Goal: Answer question/provide support

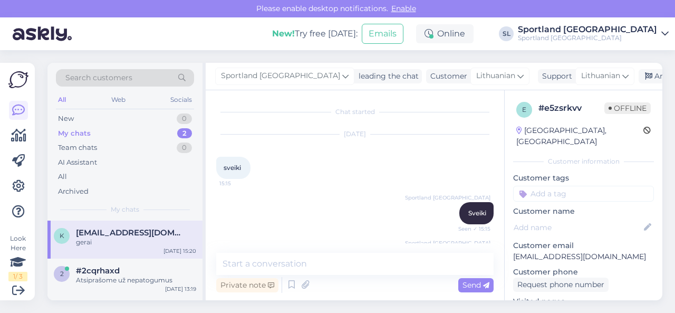
scroll to position [285, 0]
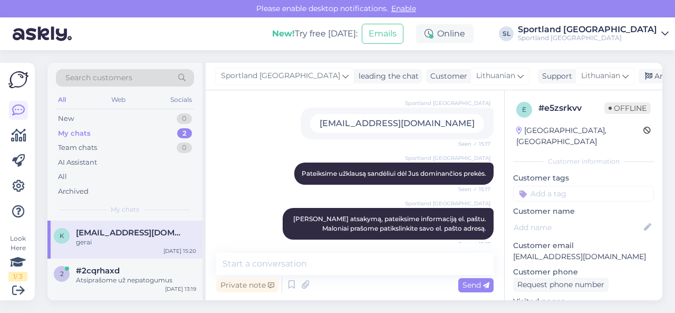
click at [265, 164] on div "Sportland [GEOGRAPHIC_DATA] Pateiksime užklausą sandėliui dėl Jus dominančios p…" at bounding box center [354, 173] width 277 height 45
click at [639, 73] on div "Archive chat" at bounding box center [672, 76] width 66 height 14
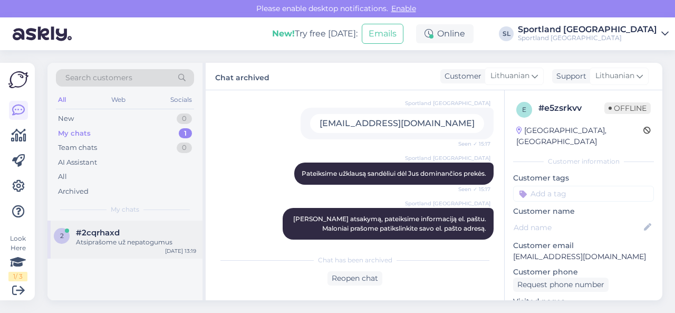
click at [133, 240] on div "Atsiprašome už nepatogumus" at bounding box center [136, 241] width 120 height 9
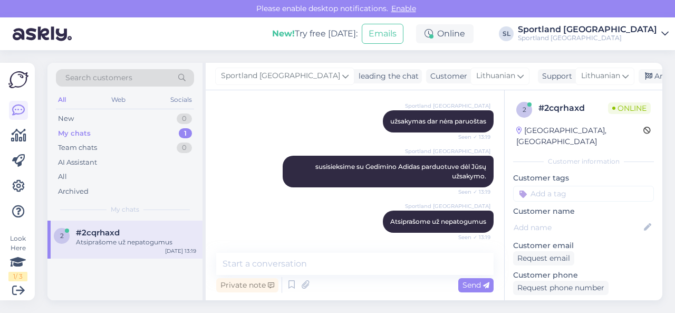
scroll to position [192, 0]
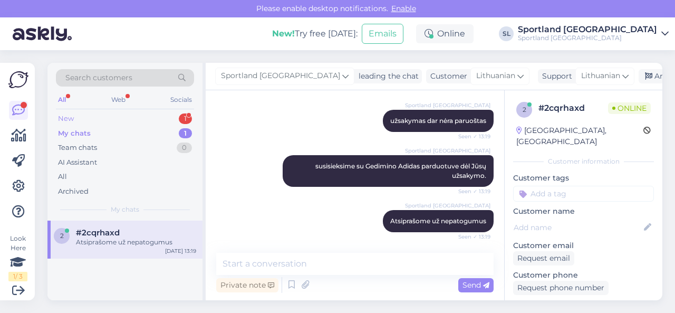
click at [142, 116] on div "New 1" at bounding box center [125, 118] width 138 height 15
click at [146, 228] on div "#n55qd2td 1" at bounding box center [136, 232] width 120 height 9
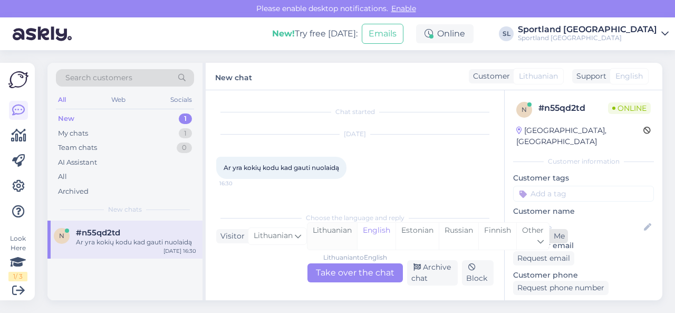
click at [330, 236] on div "Lithuanian" at bounding box center [332, 236] width 50 height 27
click at [335, 273] on div "Lithuanian to Lithuanian Take over the chat" at bounding box center [354, 272] width 95 height 19
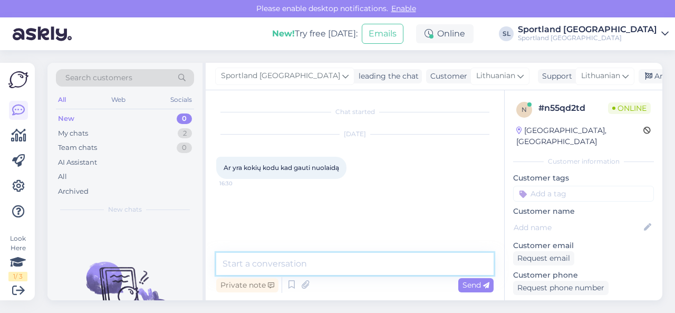
click at [307, 266] on textarea at bounding box center [354, 264] width 277 height 22
type textarea "Sveiki"
type textarea "narystės nuolaida yra -5%"
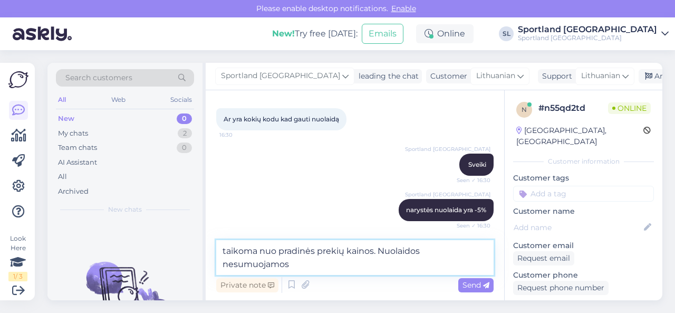
type textarea "taikoma nuo pradinės prekių kainos. Nuolaidos nesumuojamos."
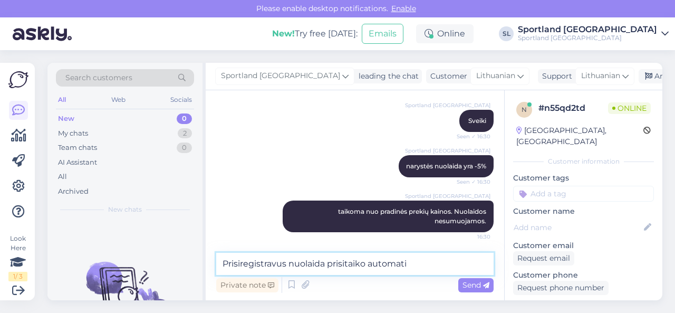
scroll to position [103, 0]
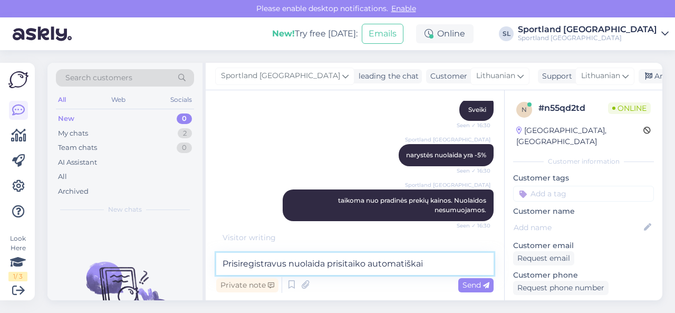
click at [285, 263] on textarea "Prisiregistravus nuolaida prisitaiko automatiškai" at bounding box center [354, 264] width 277 height 22
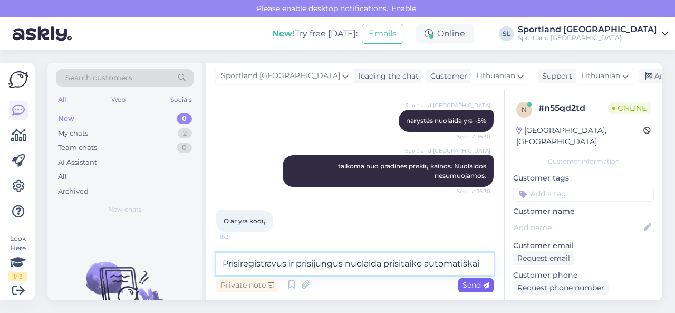
type textarea "Prisiregistravus ir prisijungus nuolaida prisitaiko automatiškai"
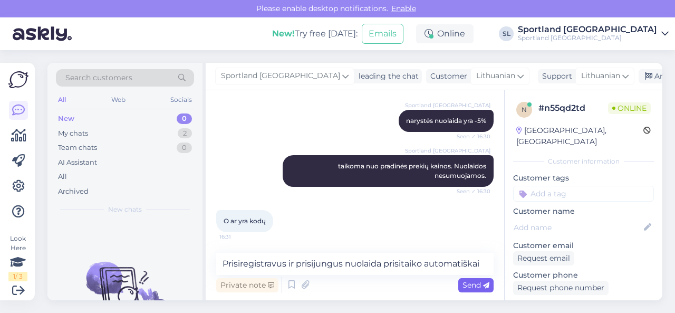
click at [469, 283] on span "Send" at bounding box center [476, 284] width 27 height 9
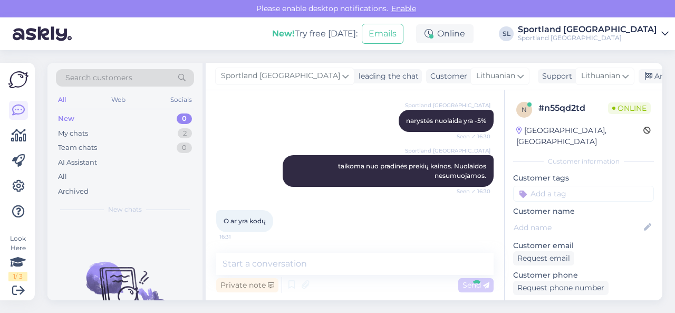
scroll to position [192, 0]
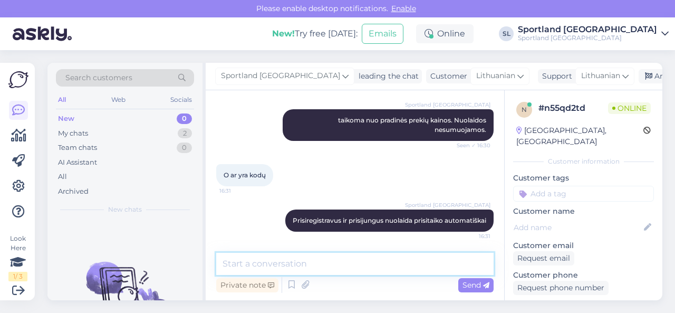
click at [434, 273] on textarea at bounding box center [354, 264] width 277 height 22
type textarea "Nuolaidos kodų neturime."
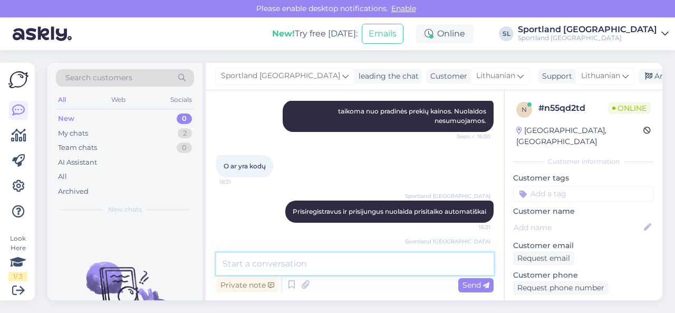
scroll to position [238, 0]
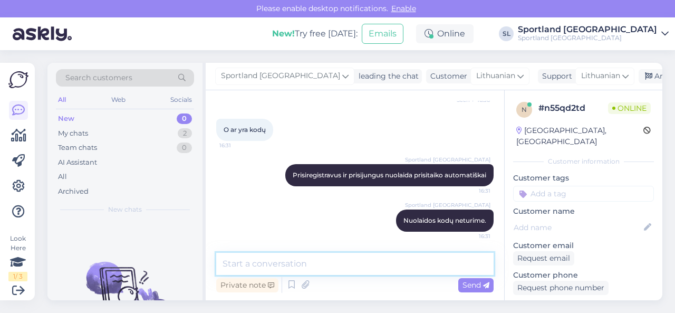
click at [432, 267] on textarea at bounding box center [354, 264] width 277 height 22
click at [467, 264] on textarea at bounding box center [354, 264] width 277 height 22
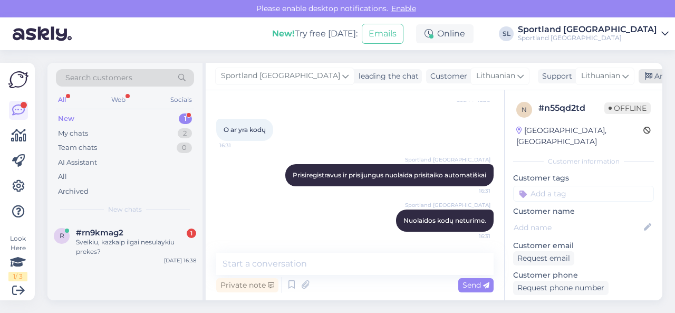
click at [639, 79] on div "Archive chat" at bounding box center [672, 76] width 66 height 14
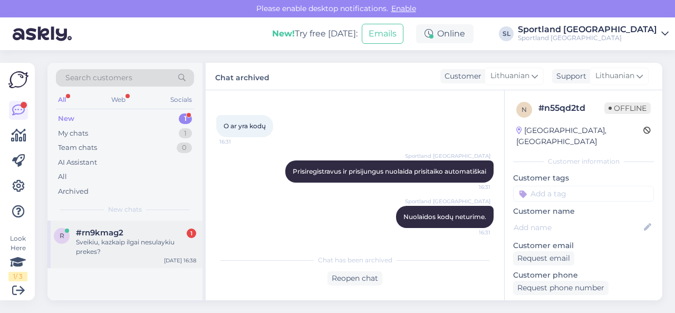
click at [158, 235] on div "#rn9kmag2 1" at bounding box center [136, 232] width 120 height 9
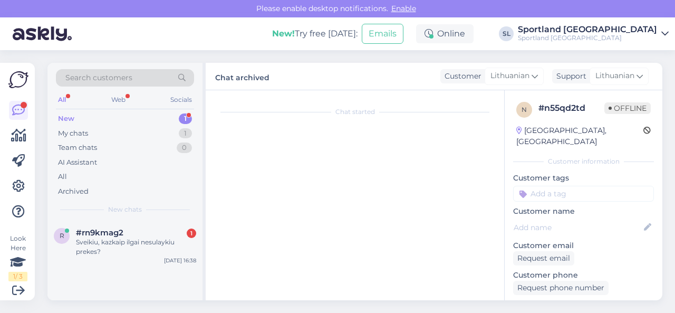
scroll to position [22, 0]
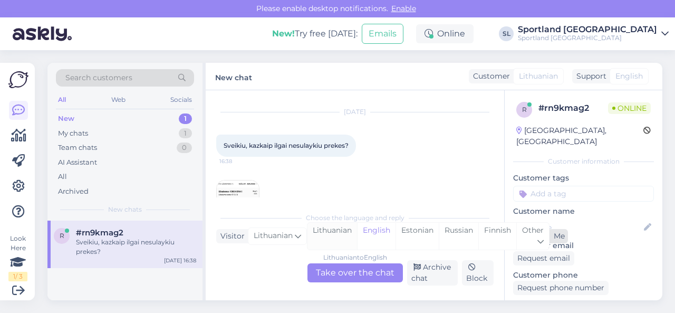
click at [338, 235] on div "Lithuanian" at bounding box center [332, 236] width 50 height 27
click at [340, 275] on div "Lithuanian to Lithuanian Take over the chat" at bounding box center [354, 272] width 95 height 19
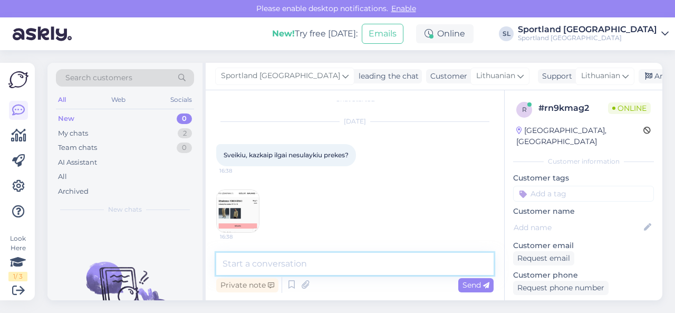
click at [307, 258] on textarea at bounding box center [354, 264] width 277 height 22
type textarea "Sveiki"
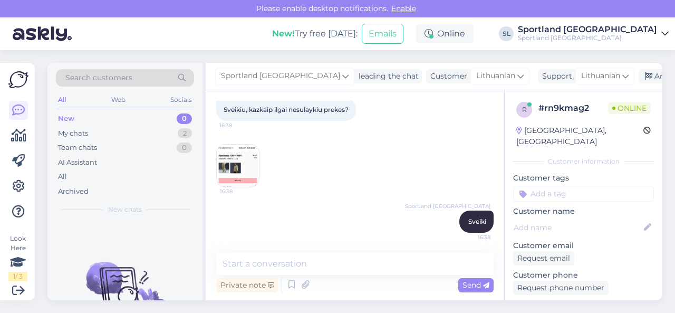
click at [244, 172] on img at bounding box center [238, 165] width 42 height 42
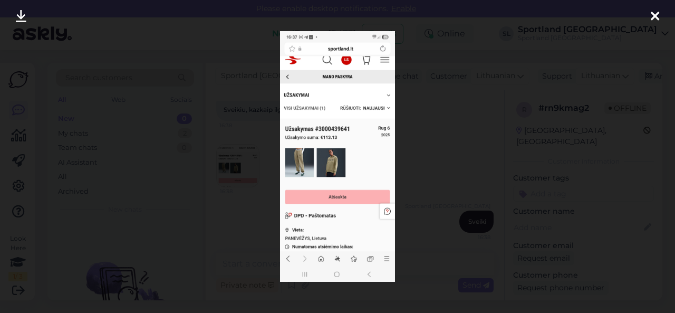
click at [416, 156] on div at bounding box center [337, 156] width 675 height 313
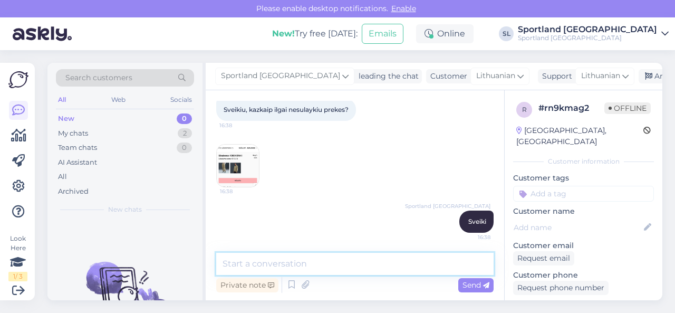
click at [277, 258] on textarea at bounding box center [354, 264] width 277 height 22
type textarea "u"
click at [270, 263] on textarea "užsakymas nėra vykdomas." at bounding box center [354, 264] width 277 height 22
paste textarea "3000439641"
type textarea "užsakymas 3000439641 nėra vykdomas."
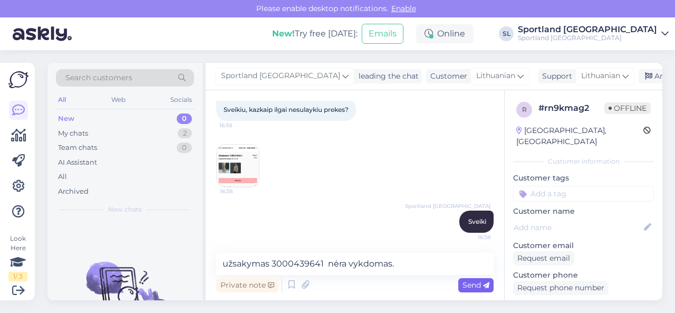
click at [481, 285] on span "Send" at bounding box center [476, 284] width 27 height 9
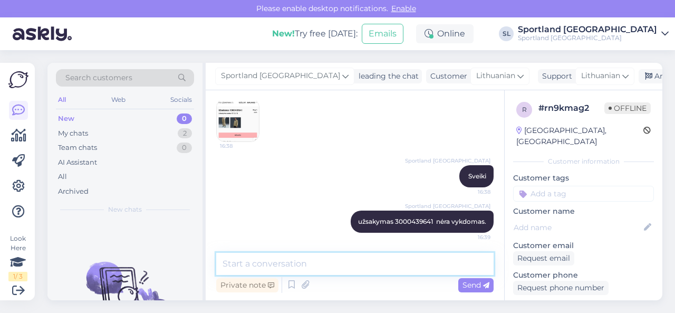
click at [370, 260] on textarea at bounding box center [354, 264] width 277 height 22
type textarea "nes nebuvo apmokėtas."
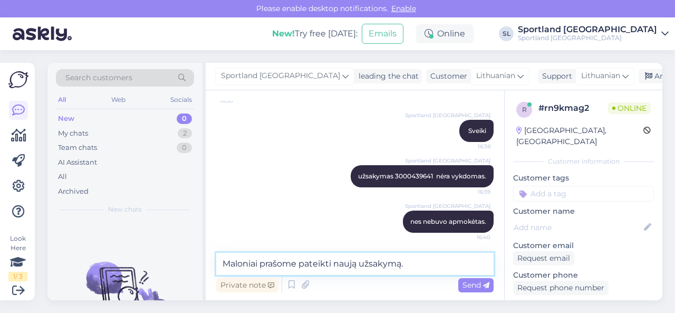
type textarea "Maloniai prašome pateikti naują užsakymą."
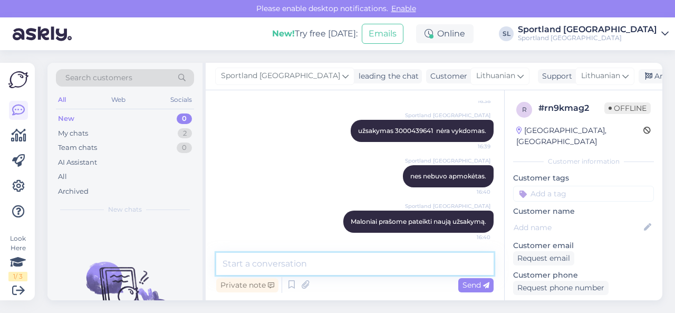
click at [410, 256] on textarea at bounding box center [354, 264] width 277 height 22
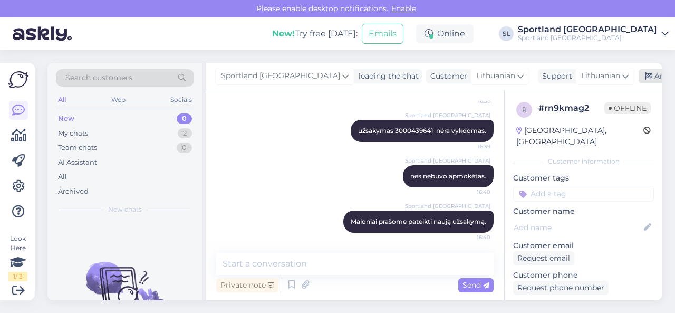
click at [639, 75] on div "Archive chat" at bounding box center [672, 76] width 66 height 14
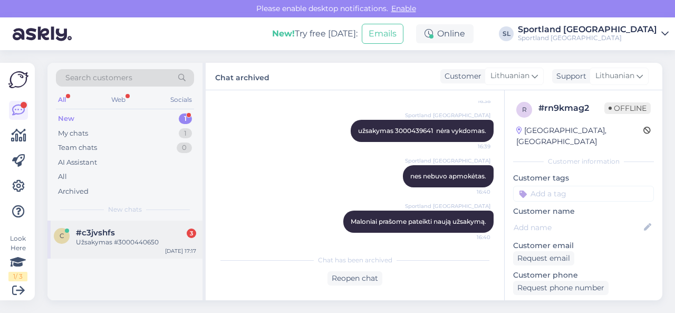
click at [151, 235] on div "#c3jvshfs 3" at bounding box center [136, 232] width 120 height 9
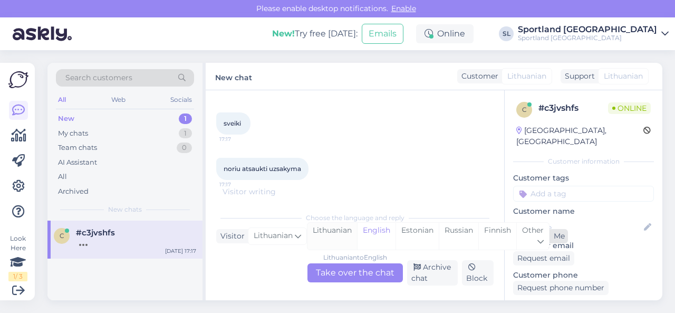
click at [325, 231] on div "Lithuanian" at bounding box center [332, 236] width 50 height 27
click at [341, 274] on div "Lithuanian to Lithuanian Take over the chat" at bounding box center [354, 272] width 95 height 19
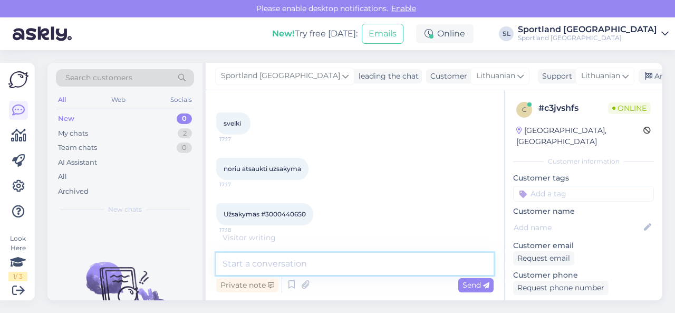
click at [320, 261] on textarea at bounding box center [354, 264] width 277 height 22
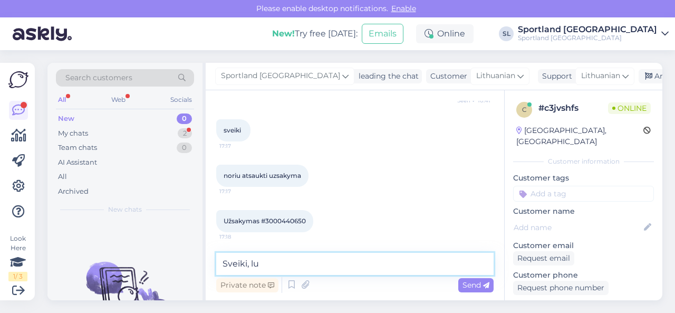
scroll to position [310, 0]
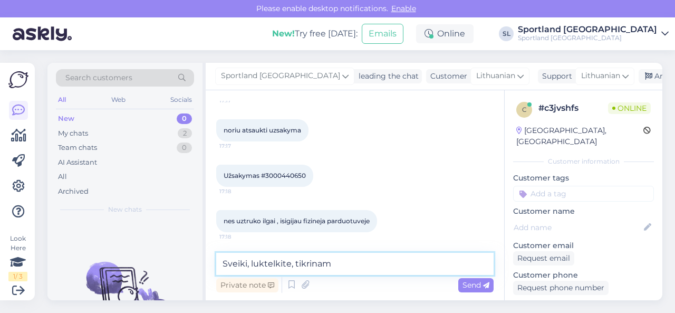
type textarea "Sveiki, luktelkite, tikriname"
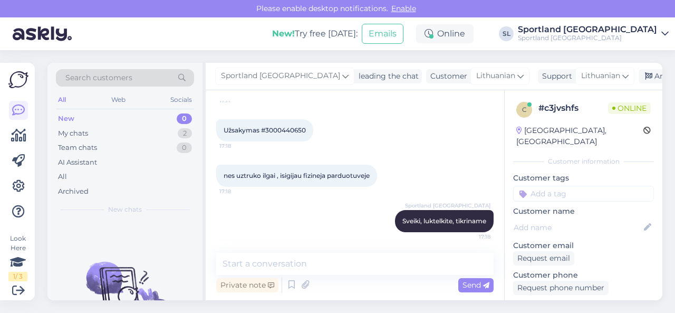
click at [285, 128] on span "Užsakymas #3000440650" at bounding box center [265, 130] width 82 height 8
copy div "3000440650 17:18"
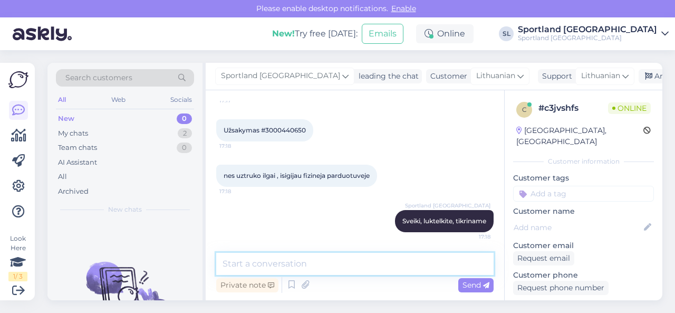
click at [307, 266] on textarea at bounding box center [354, 264] width 277 height 22
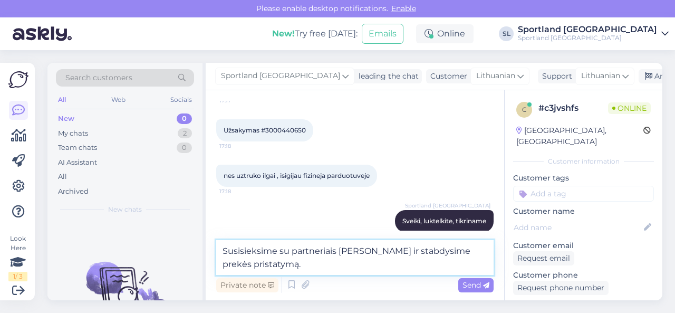
type textarea "Susisieksime su partneriais [PERSON_NAME] ir stabdysime prekės pristatymą."
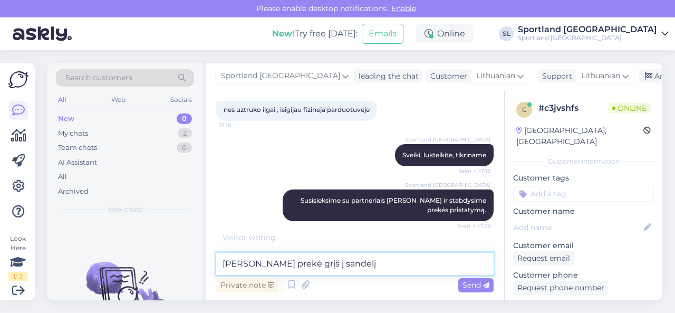
scroll to position [455, 0]
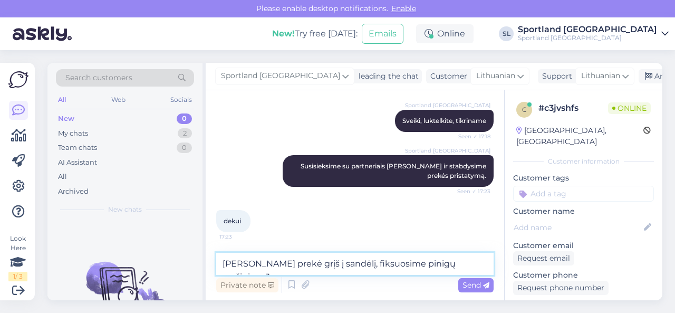
type textarea "[PERSON_NAME] prekė grįš į sandėlį, fiksuosime pinigų grąžinimą Jums."
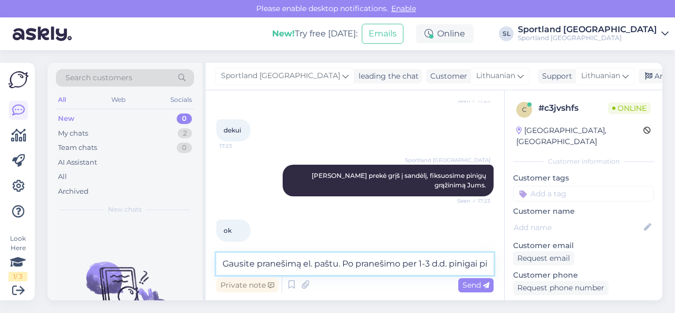
scroll to position [557, 0]
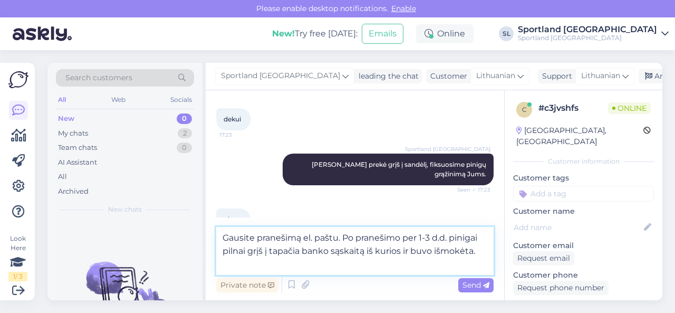
type textarea "Gausite pranešimą el. paštu. Po pranešimo per 1-3 d.d. pinigai pilnai grįš į ta…"
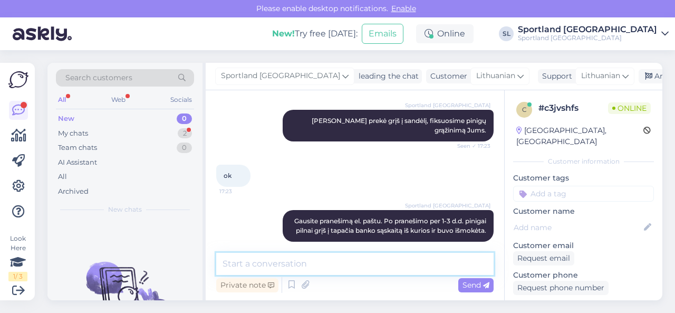
scroll to position [646, 0]
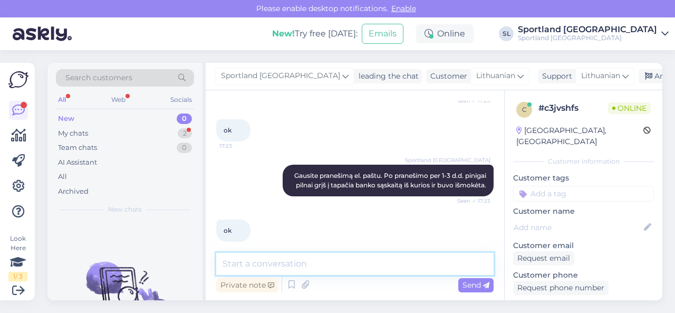
click at [305, 266] on textarea at bounding box center [354, 264] width 277 height 22
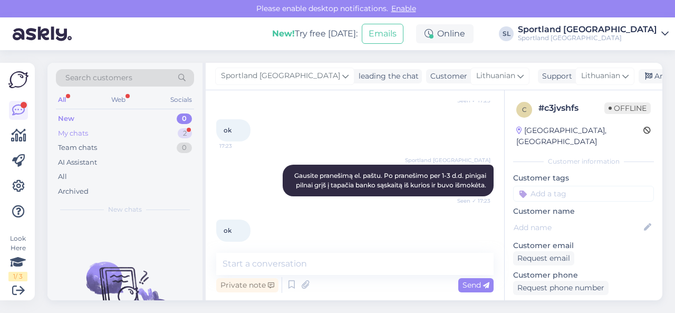
click at [123, 129] on div "My chats 2" at bounding box center [125, 133] width 138 height 15
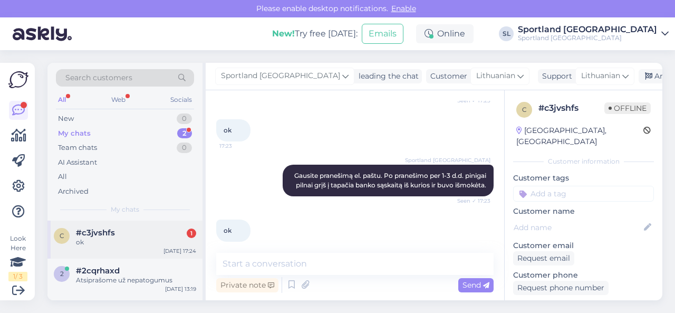
click at [135, 238] on div "ok" at bounding box center [136, 241] width 120 height 9
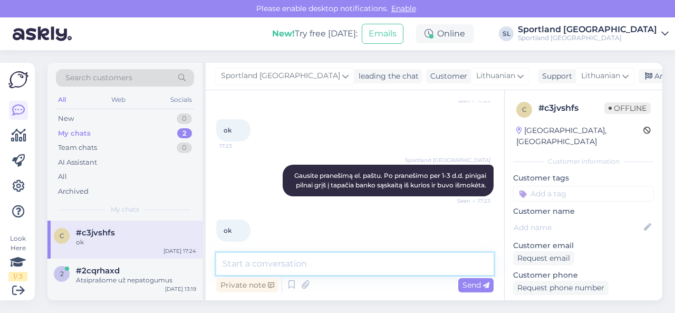
click at [412, 258] on textarea at bounding box center [354, 264] width 277 height 22
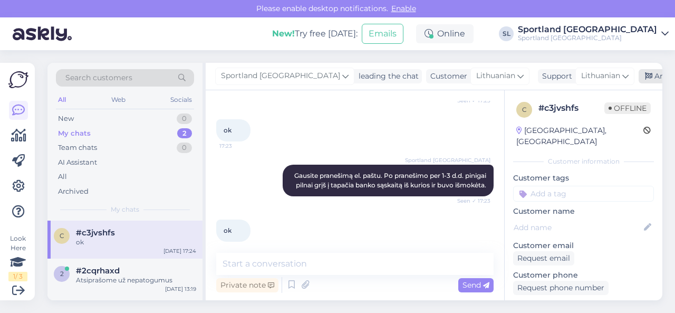
click at [639, 77] on div "Archive chat" at bounding box center [672, 76] width 66 height 14
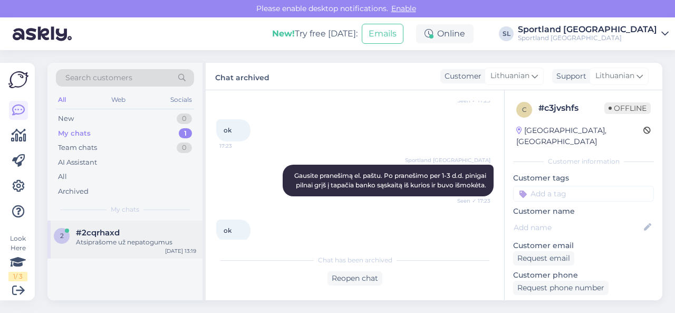
click at [146, 243] on div "Atsiprašome už nepatogumus" at bounding box center [136, 241] width 120 height 9
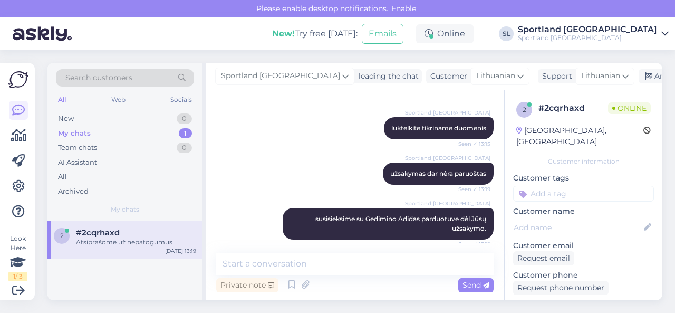
scroll to position [192, 0]
